Goal: Navigation & Orientation: Find specific page/section

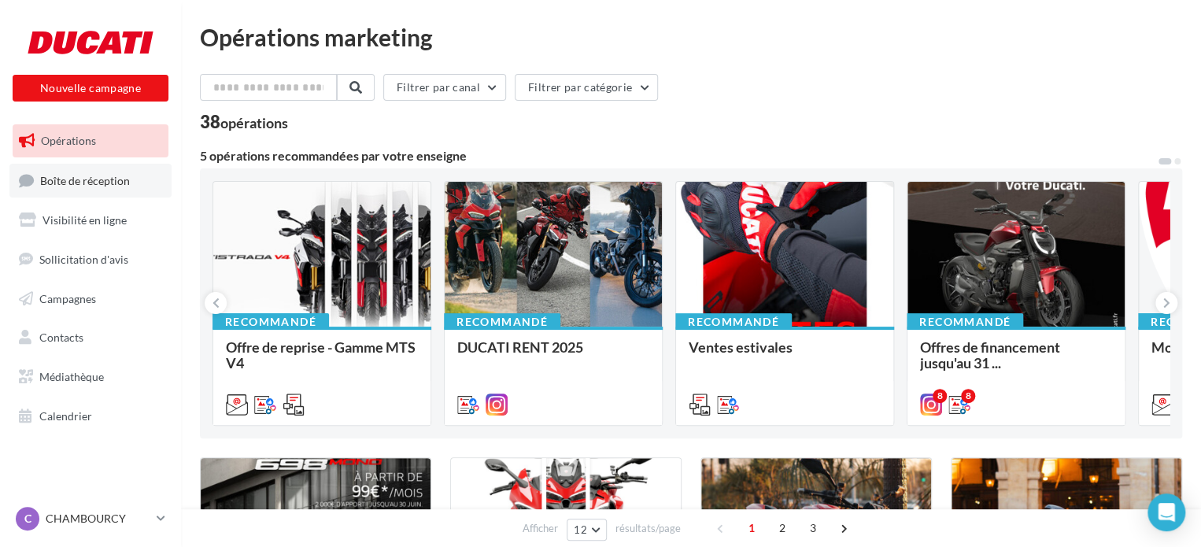
click at [107, 182] on span "Boîte de réception" at bounding box center [85, 179] width 90 height 13
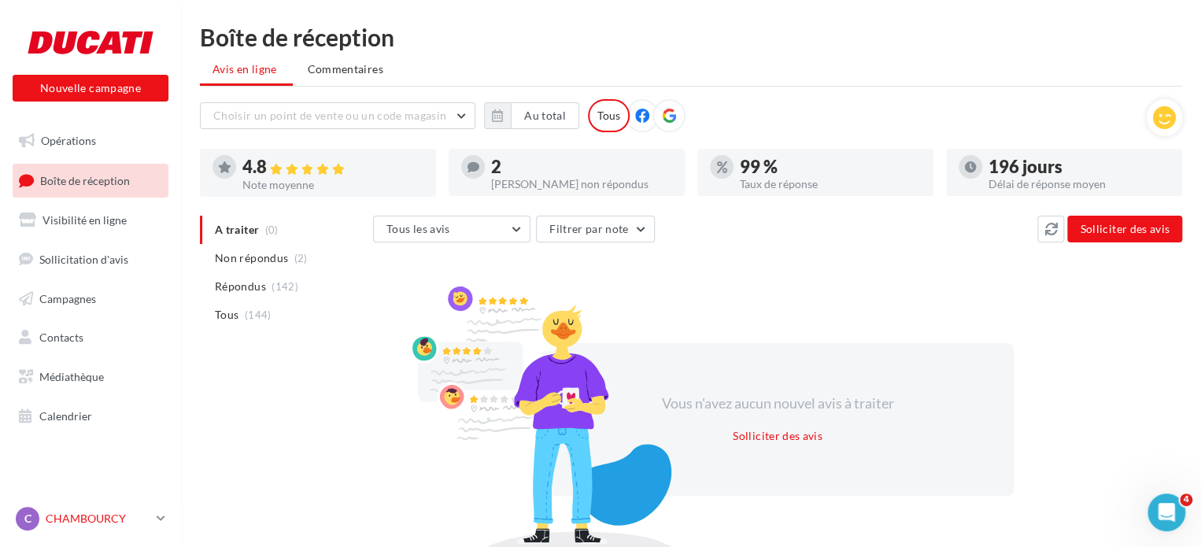
click at [83, 524] on p "CHAMBOURCY" at bounding box center [98, 519] width 105 height 16
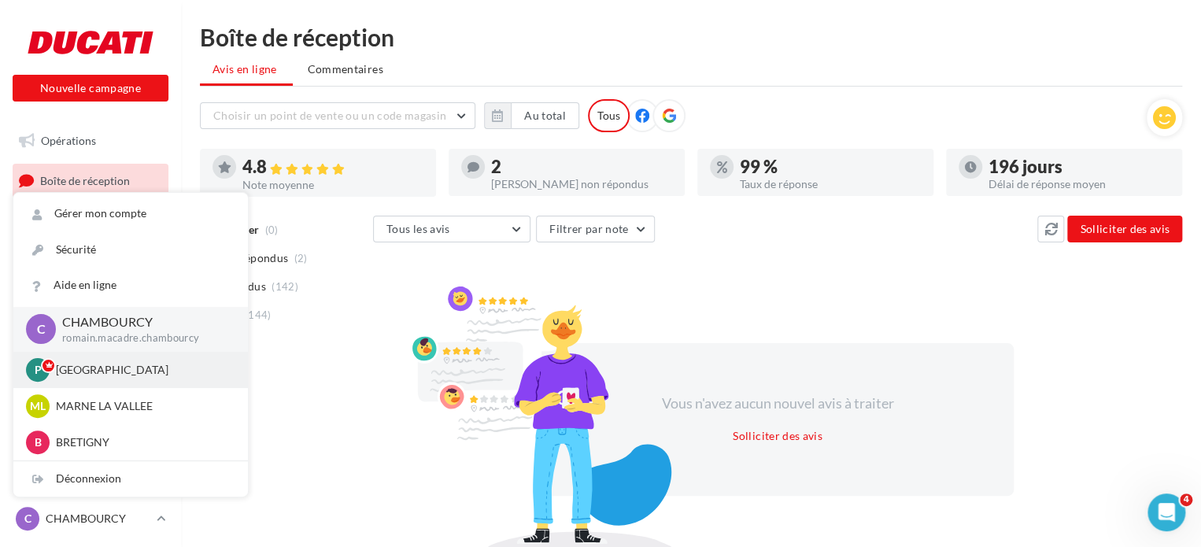
click at [83, 367] on p "[GEOGRAPHIC_DATA]" at bounding box center [142, 370] width 173 height 16
